Goal: Task Accomplishment & Management: Manage account settings

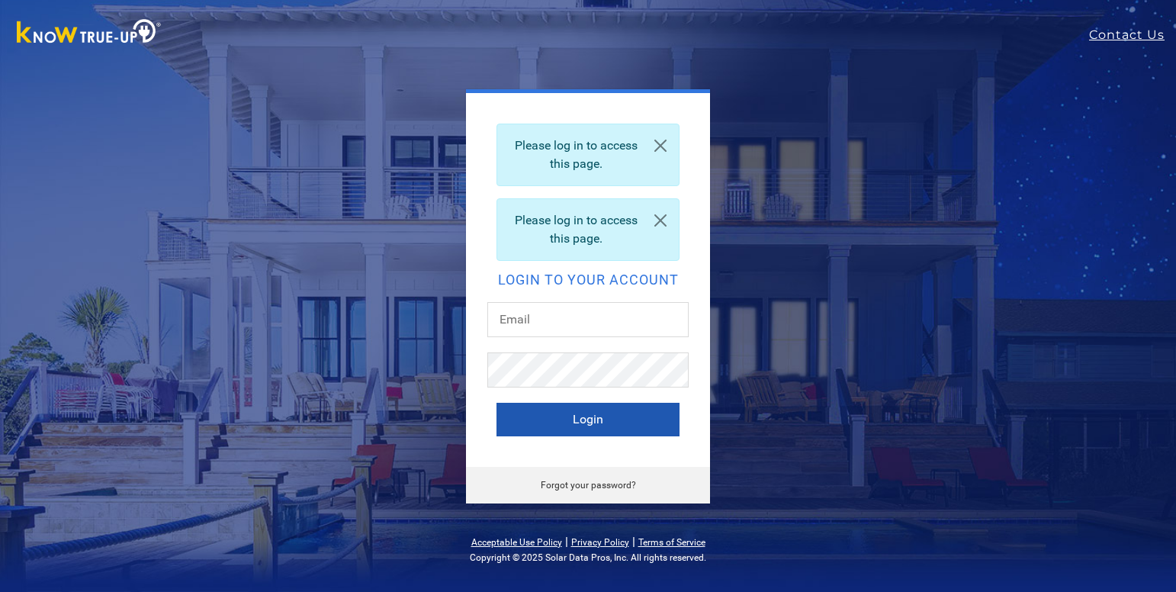
type input "[EMAIL_ADDRESS][DOMAIN_NAME]"
click at [533, 424] on button "Login" at bounding box center [588, 420] width 183 height 34
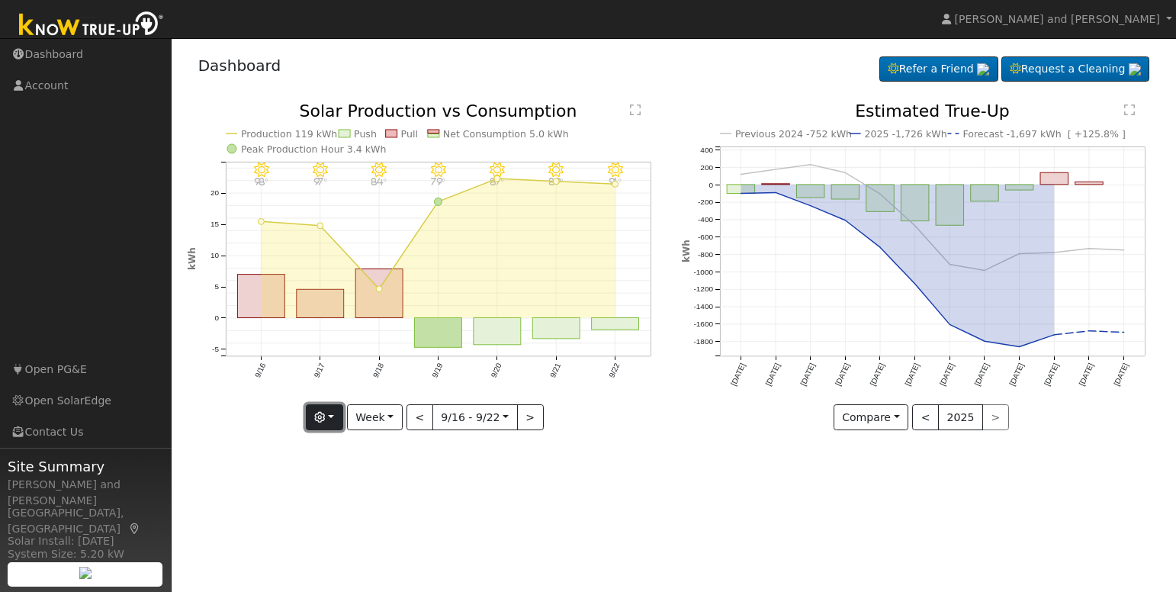
click at [332, 417] on button "button" at bounding box center [324, 417] width 37 height 26
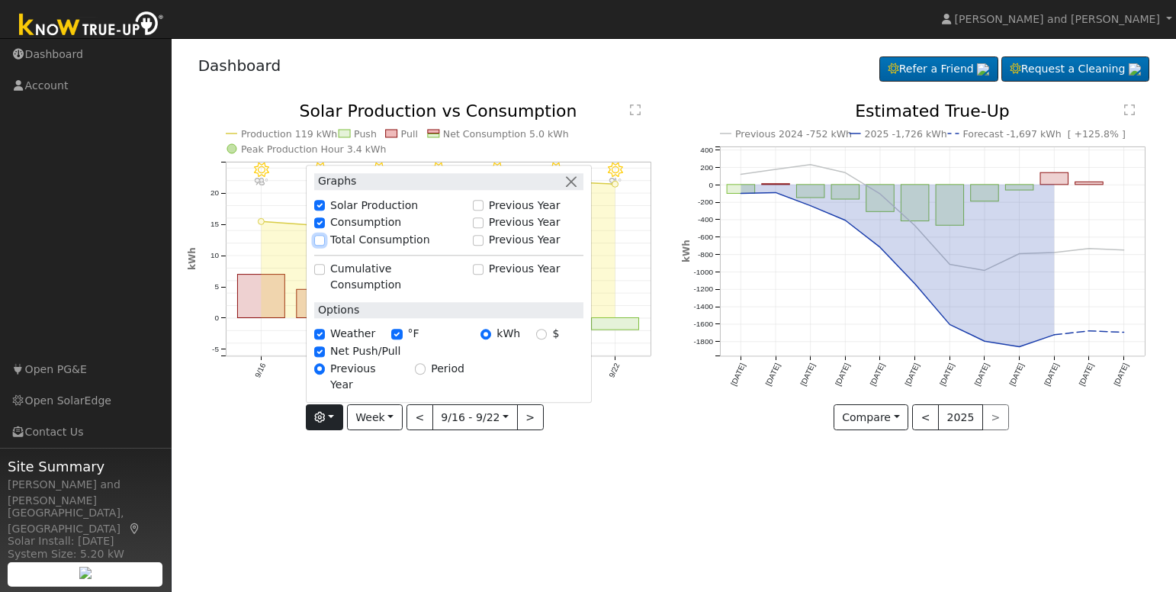
click at [325, 246] on input "Total Consumption" at bounding box center [319, 240] width 11 height 11
checkbox input "true"
click at [600, 481] on div "User Profile First name Last name Email Email Notifications No Emails No Emails…" at bounding box center [674, 315] width 1005 height 554
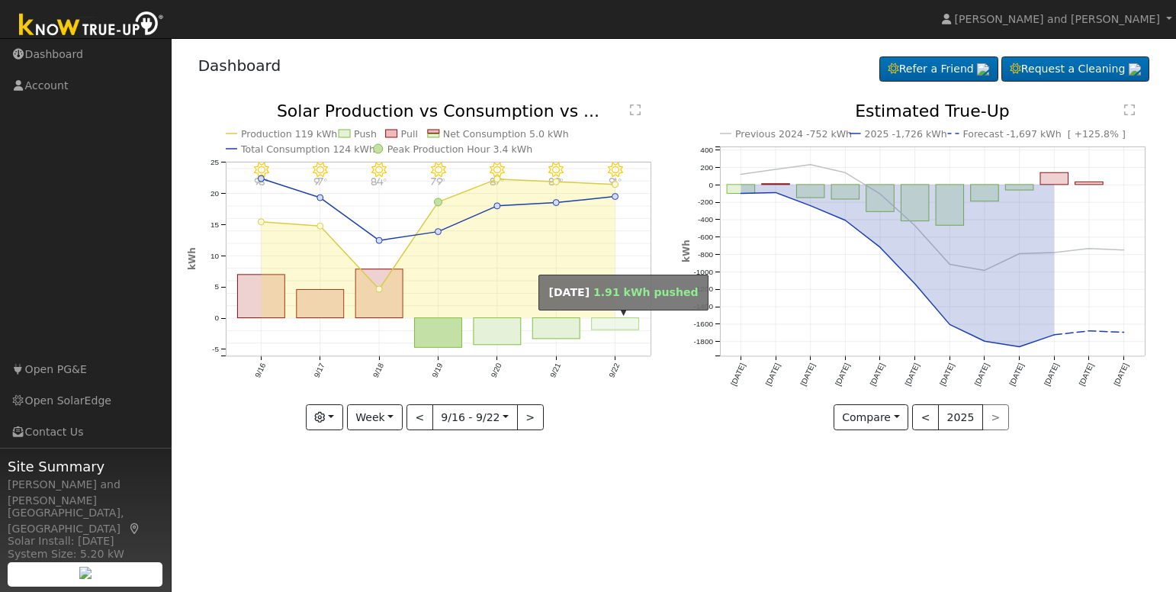
click at [609, 327] on rect "onclick=""" at bounding box center [615, 324] width 47 height 12
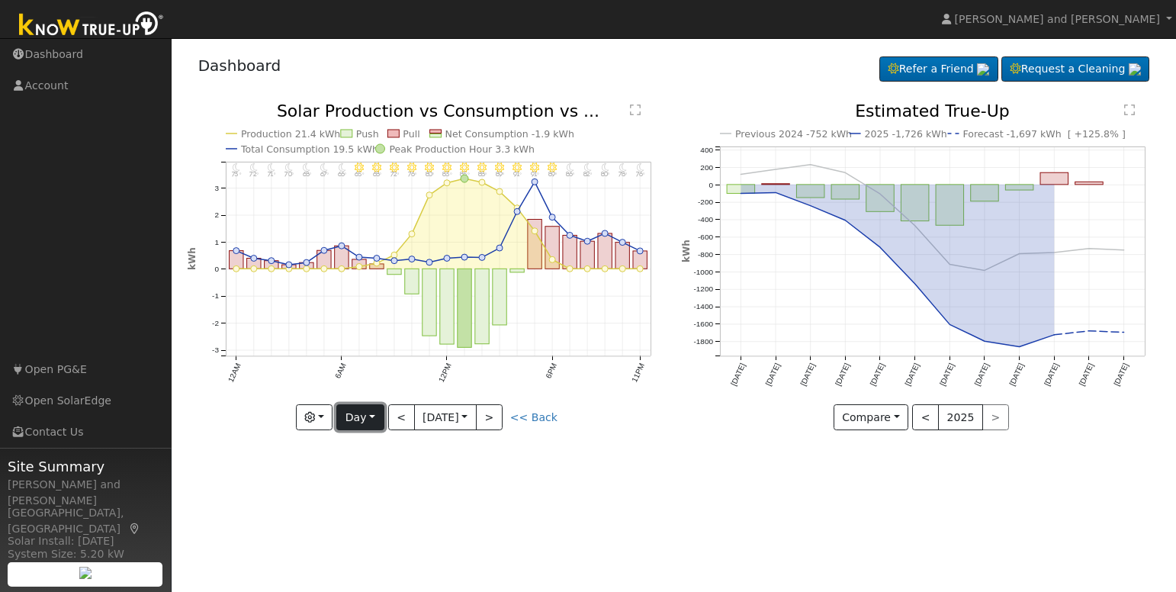
click at [362, 423] on button "Day" at bounding box center [359, 417] width 47 height 26
click at [369, 488] on link "Month" at bounding box center [390, 491] width 106 height 21
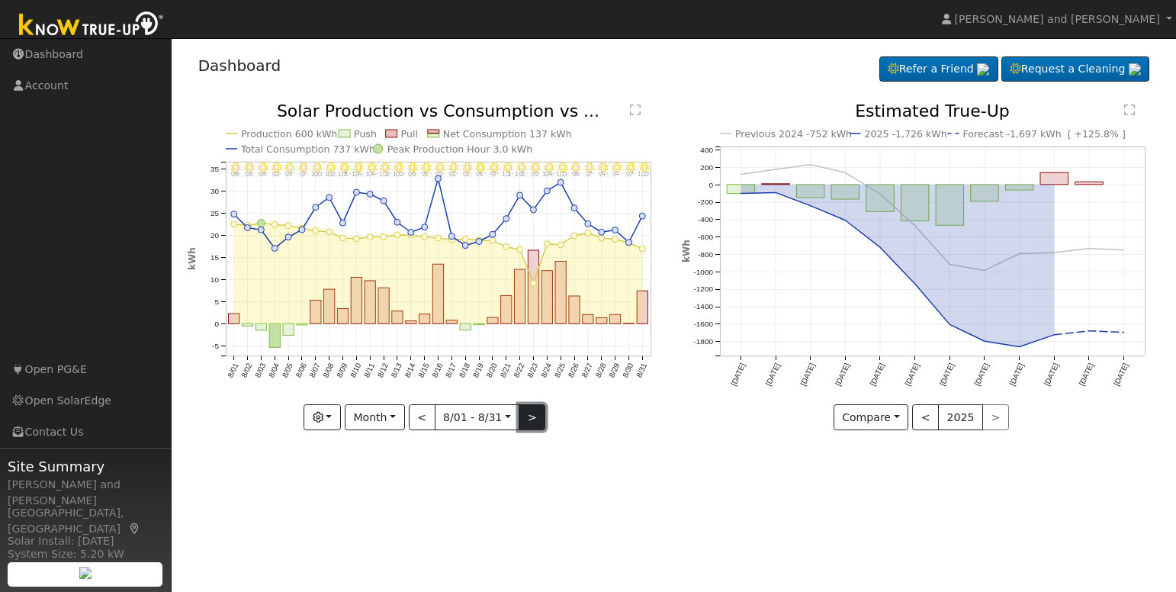
click at [525, 417] on button ">" at bounding box center [532, 417] width 27 height 26
type input "[DATE]"
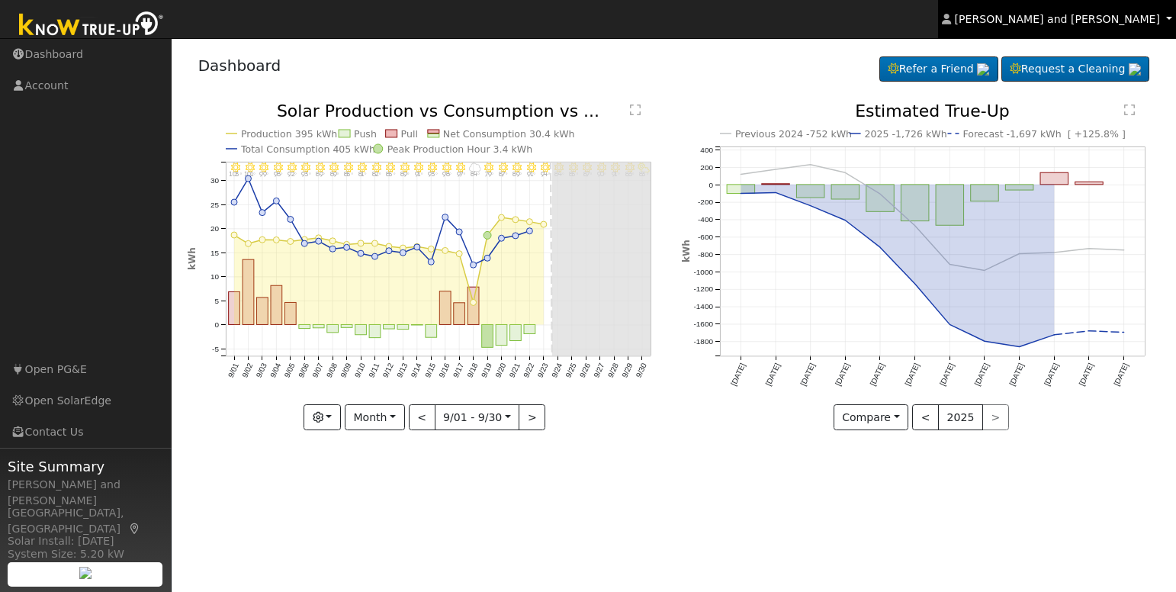
click at [1075, 23] on span "[PERSON_NAME] and [PERSON_NAME]" at bounding box center [1057, 19] width 205 height 12
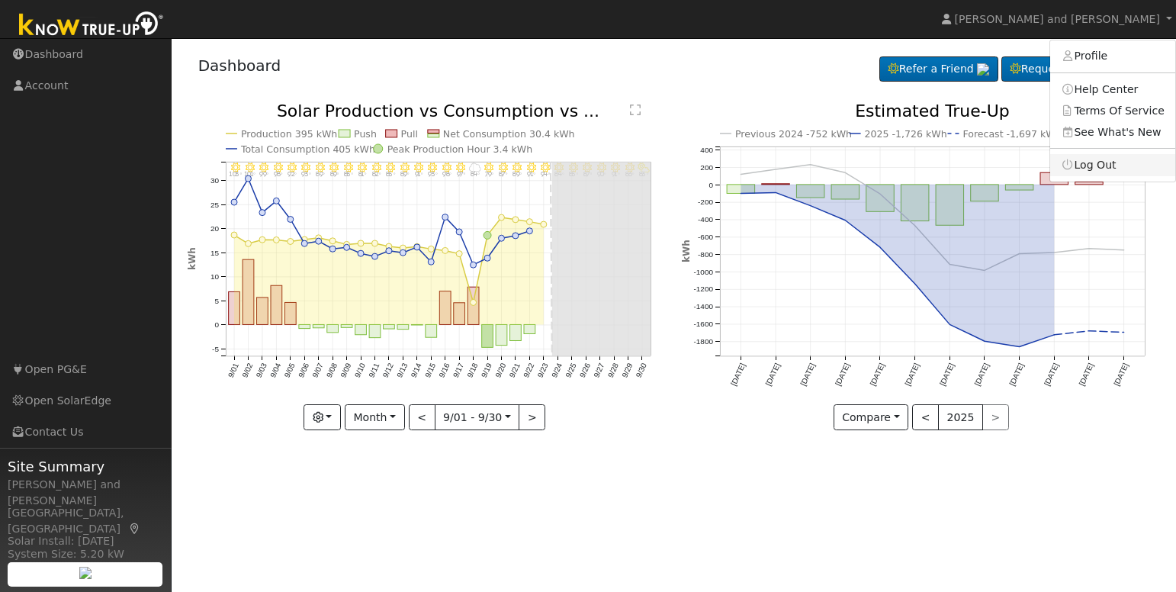
click at [1102, 166] on link "Log Out" at bounding box center [1113, 164] width 125 height 21
